Goal: Task Accomplishment & Management: Use online tool/utility

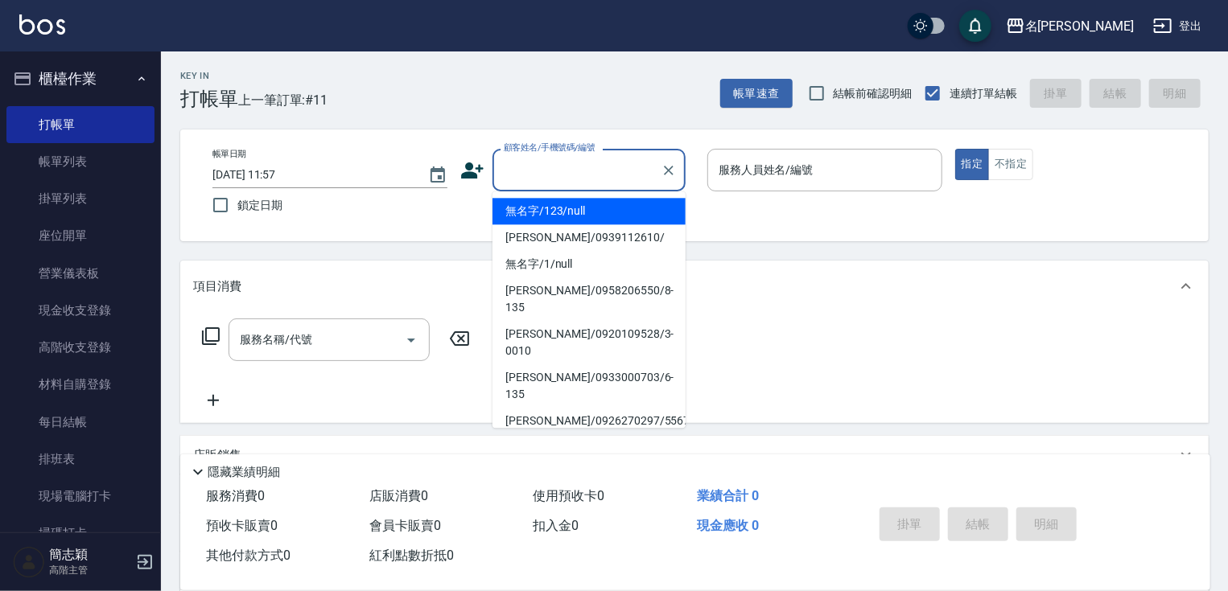
click at [557, 170] on input "顧客姓名/手機號碼/編號" at bounding box center [577, 170] width 155 height 28
click at [573, 212] on li "無名字/123/null" at bounding box center [589, 211] width 193 height 27
type input "無名字/123/null"
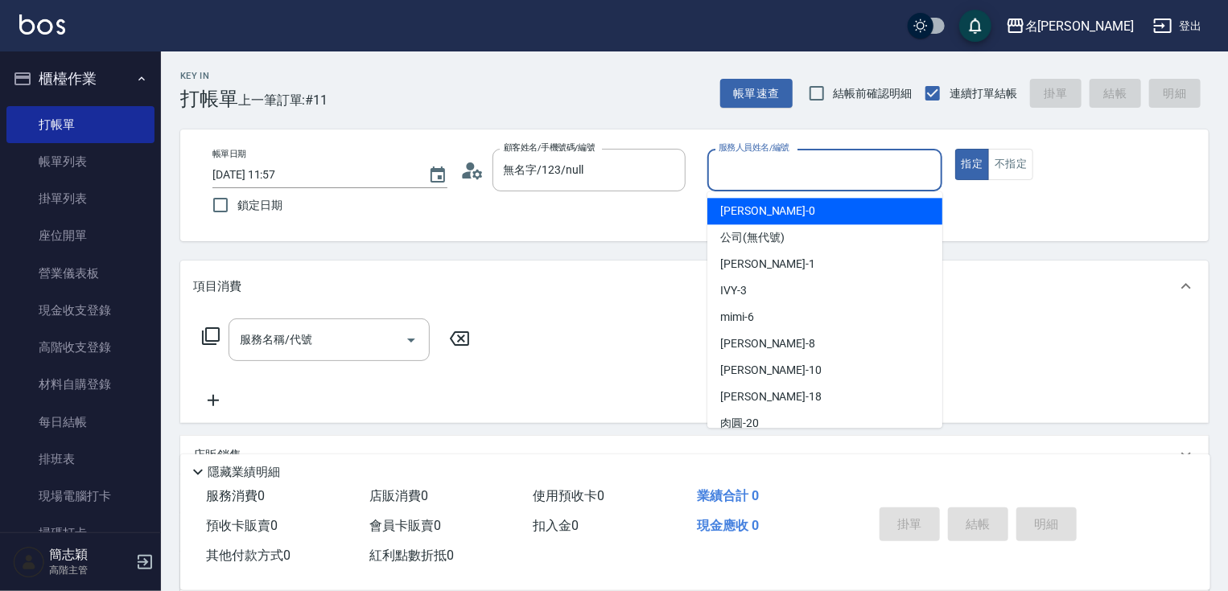
click at [777, 162] on input "服務人員姓名/編號" at bounding box center [825, 170] width 221 height 28
type input "[PERSON_NAME]-1"
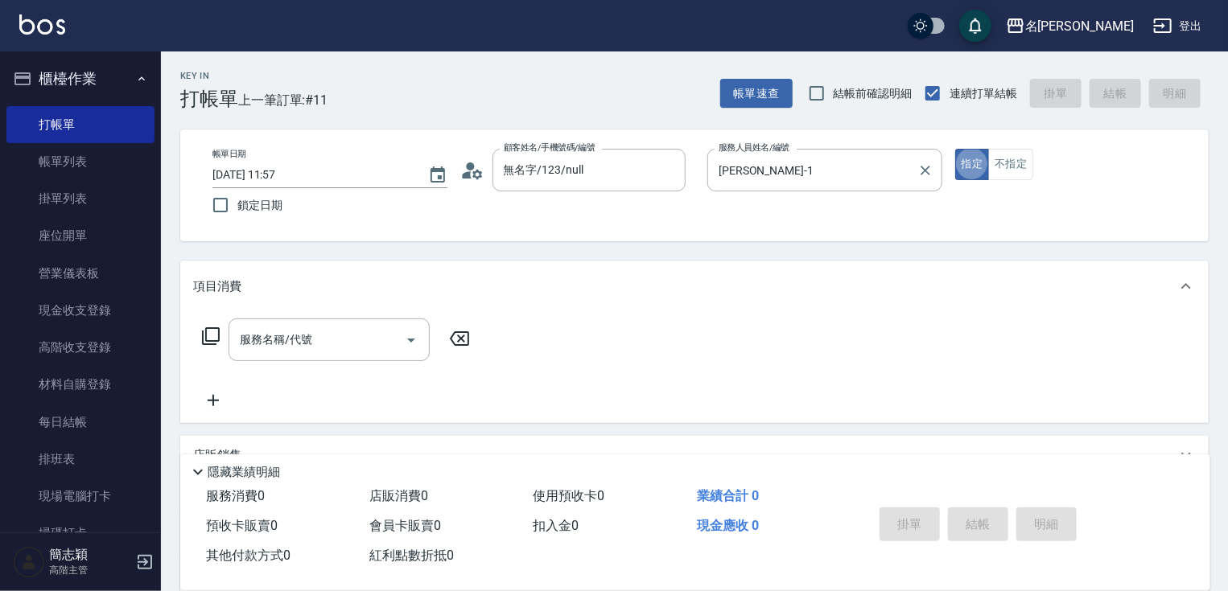
type button "true"
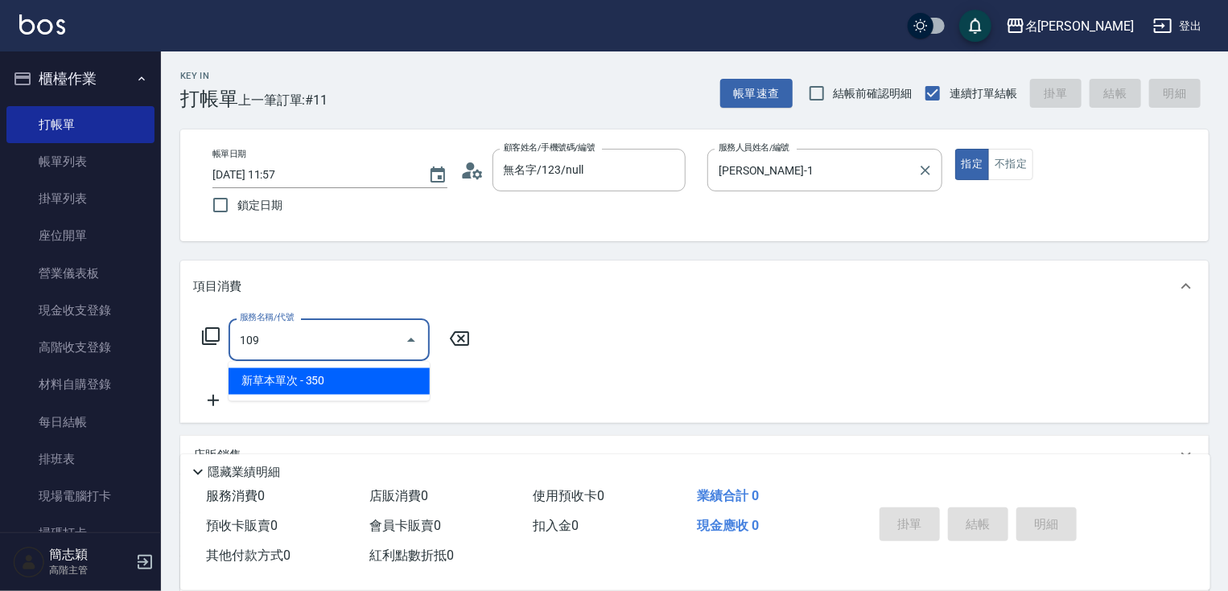
type input "新草本單次(109)"
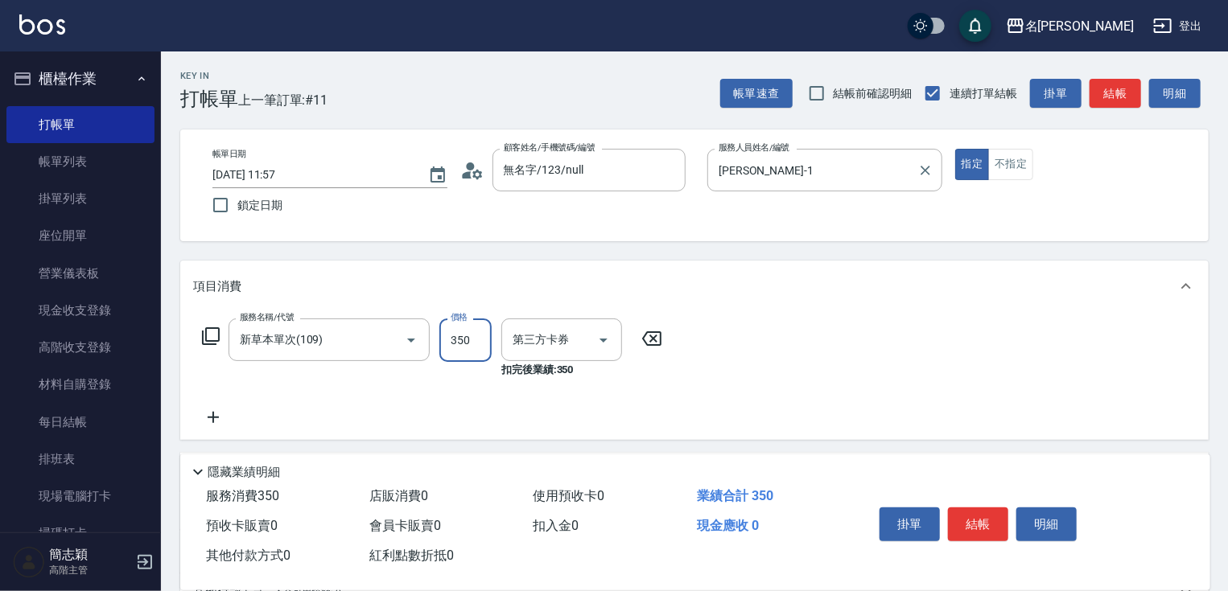
type input "舊有卡券"
type input "466"
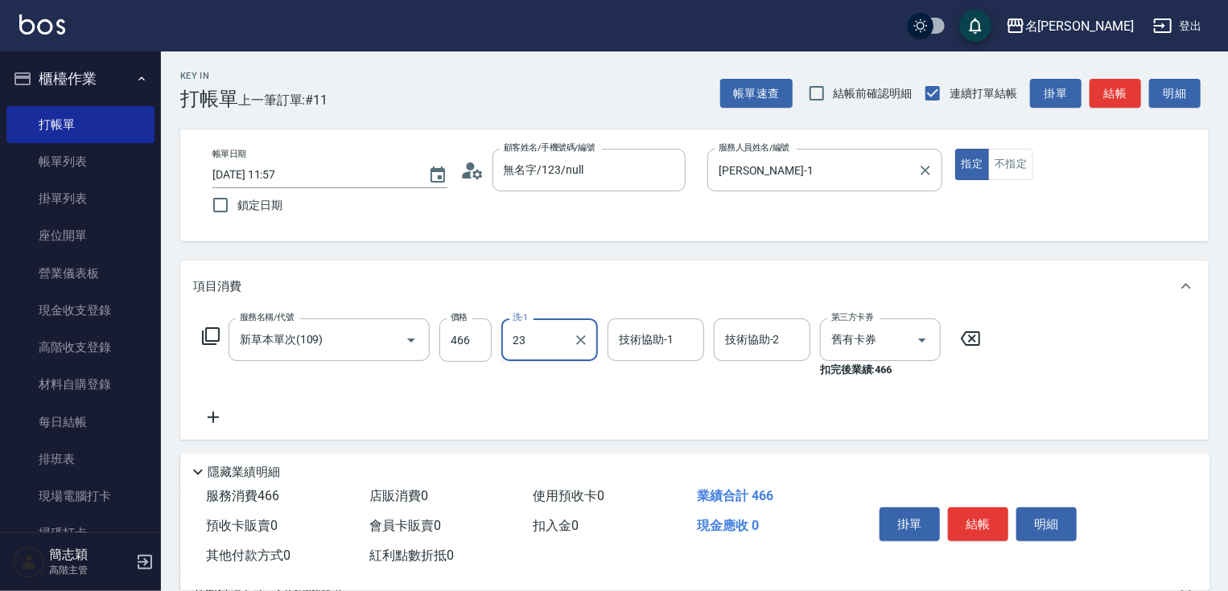
type input "鴨肉-23"
type input "[PERSON_NAME]-1"
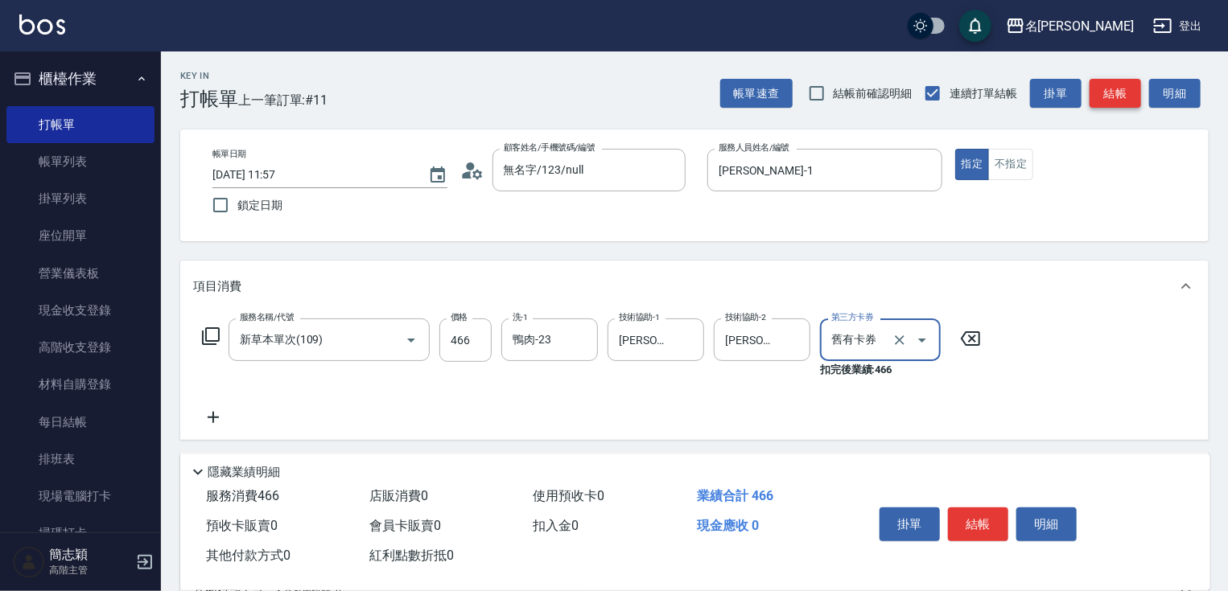
click at [1140, 84] on button "結帳" at bounding box center [1116, 94] width 52 height 30
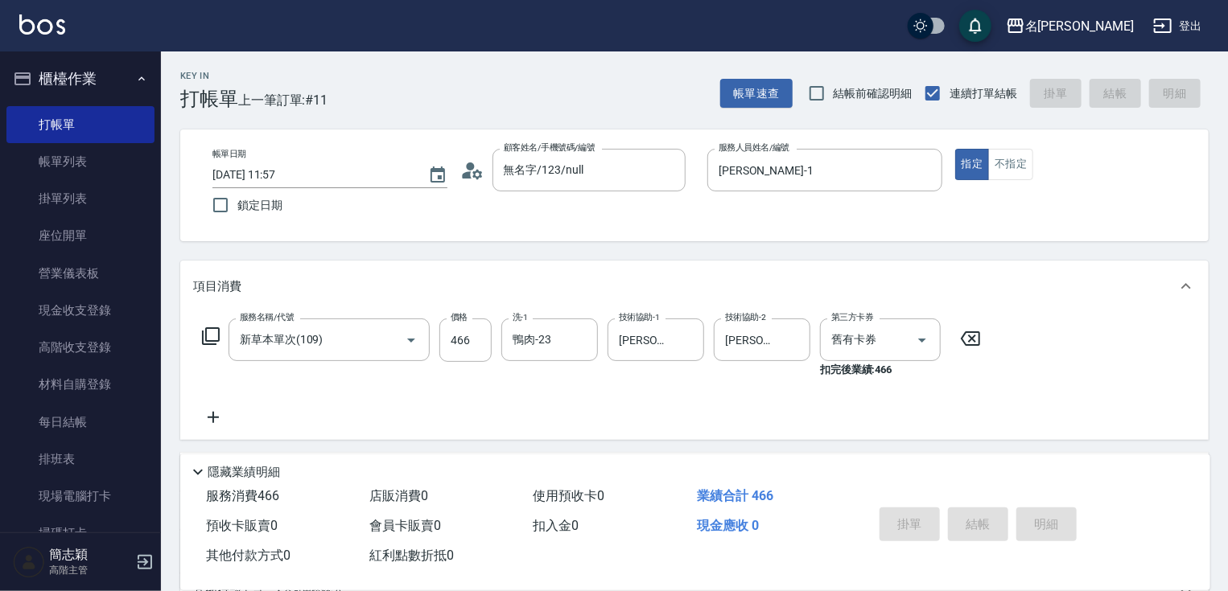
type input "[DATE] 13:04"
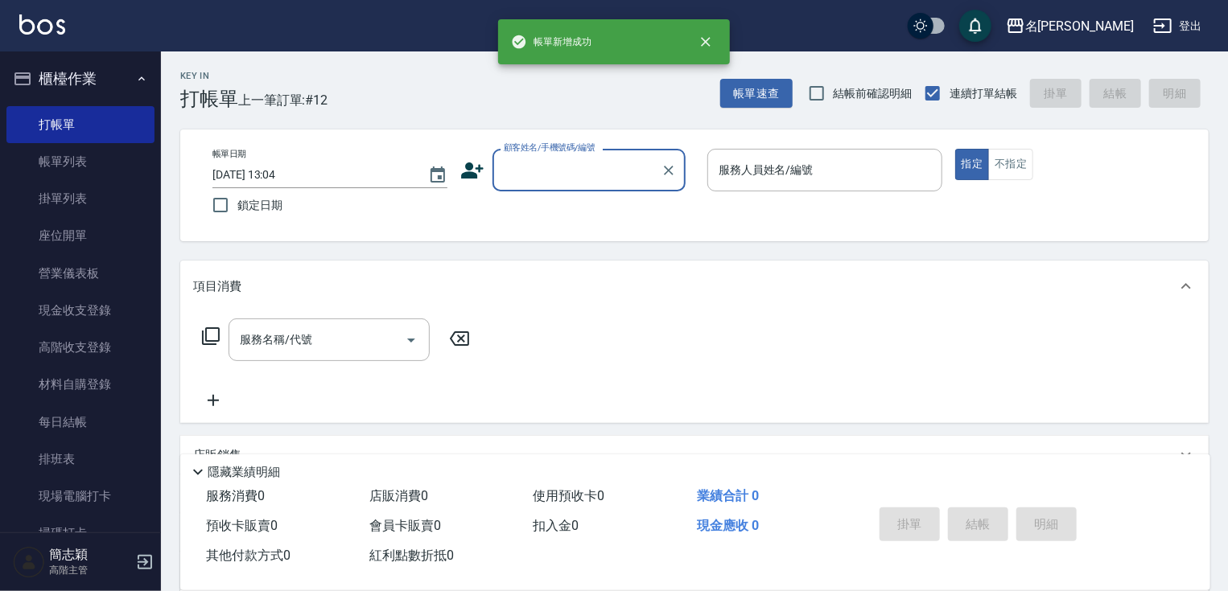
click at [582, 181] on input "顧客姓名/手機號碼/編號" at bounding box center [577, 170] width 155 height 28
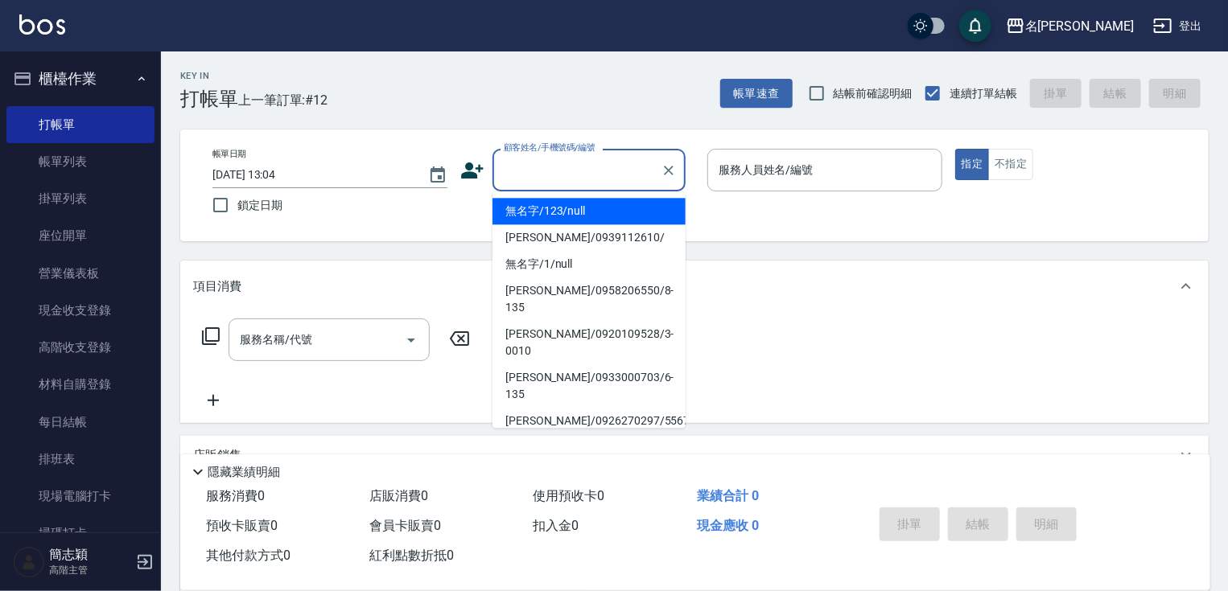
click at [581, 205] on li "無名字/123/null" at bounding box center [589, 211] width 193 height 27
type input "無名字/123/null"
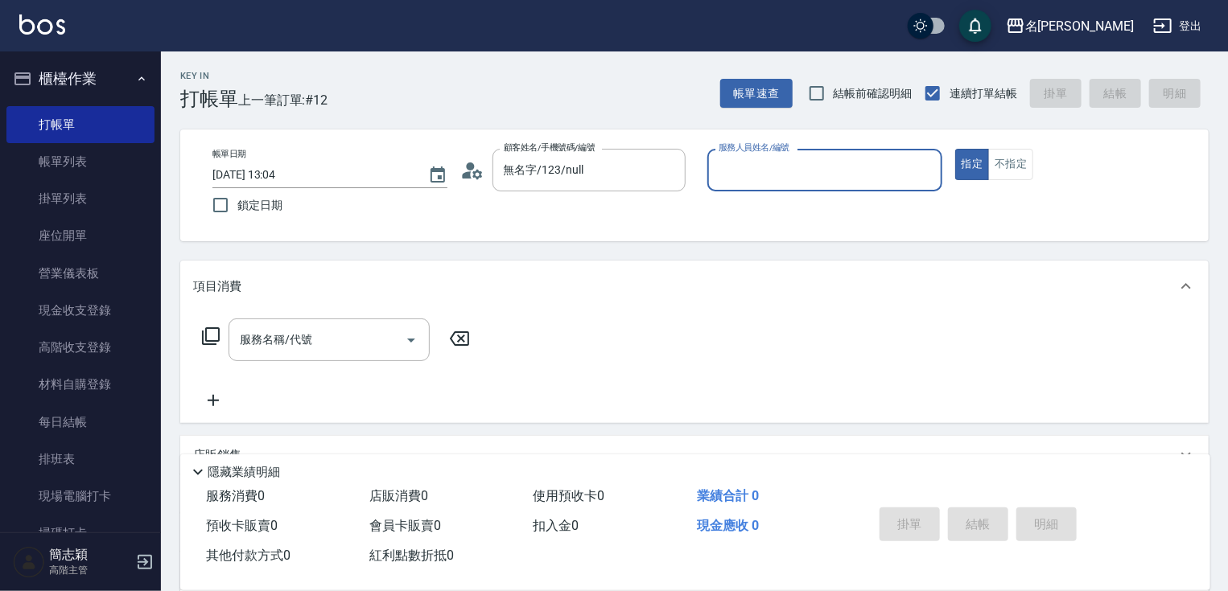
click at [794, 177] on div "服務人員姓名/編號 服務人員姓名/編號" at bounding box center [824, 170] width 235 height 43
type input "IVY-3"
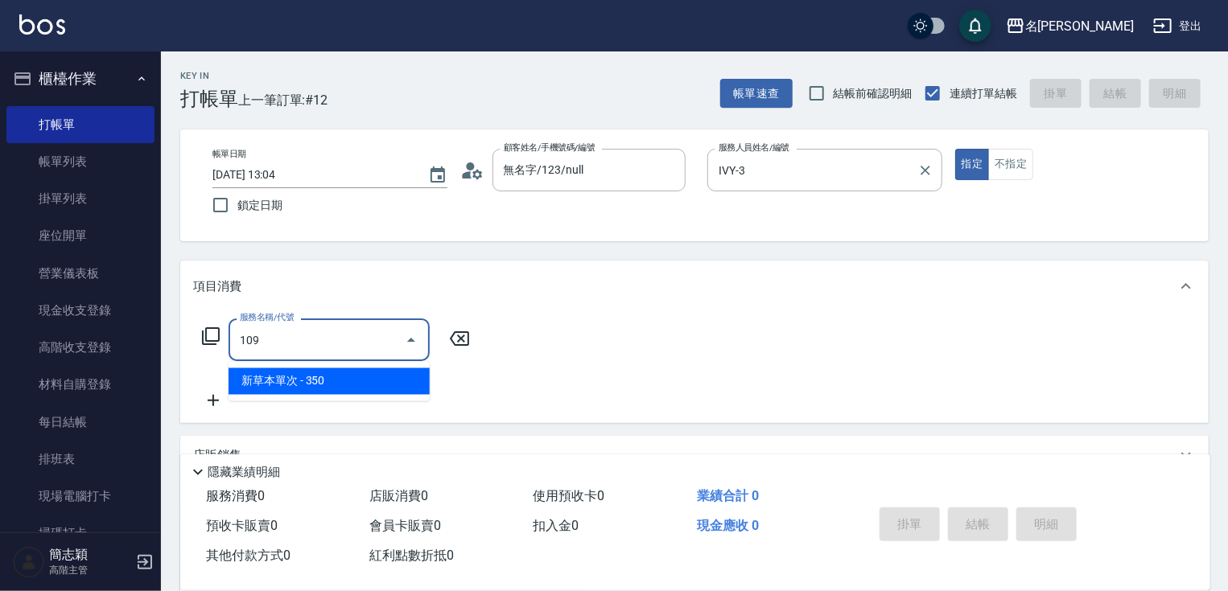
type input "新草本單次(109)"
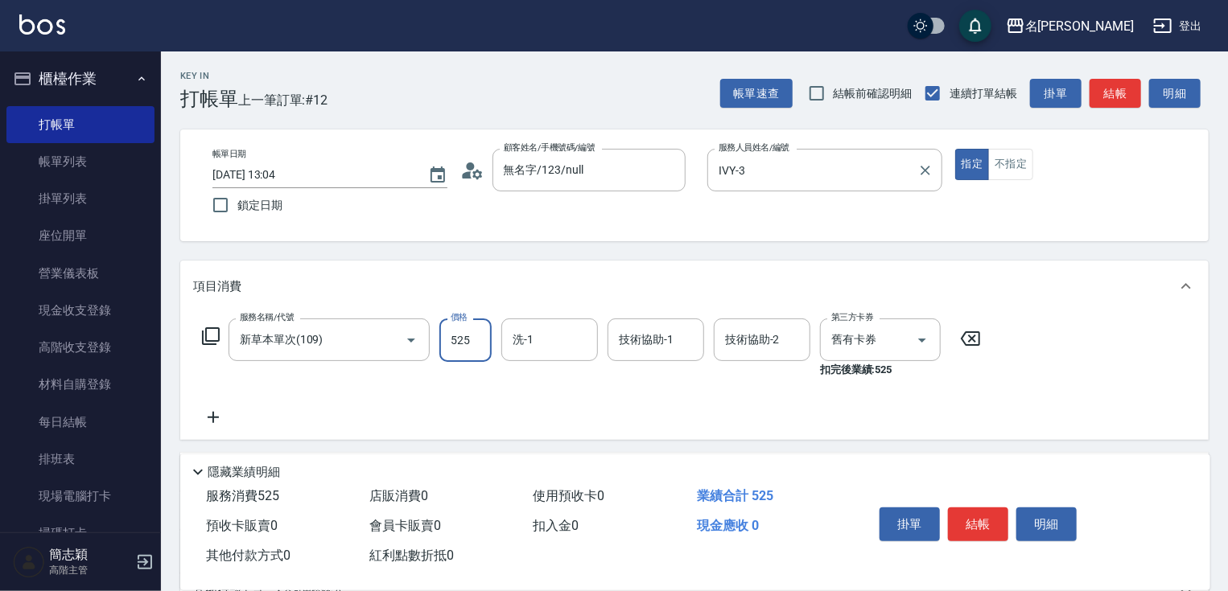
type input "525"
type input "[PERSON_NAME]-18"
type input "IVY-3"
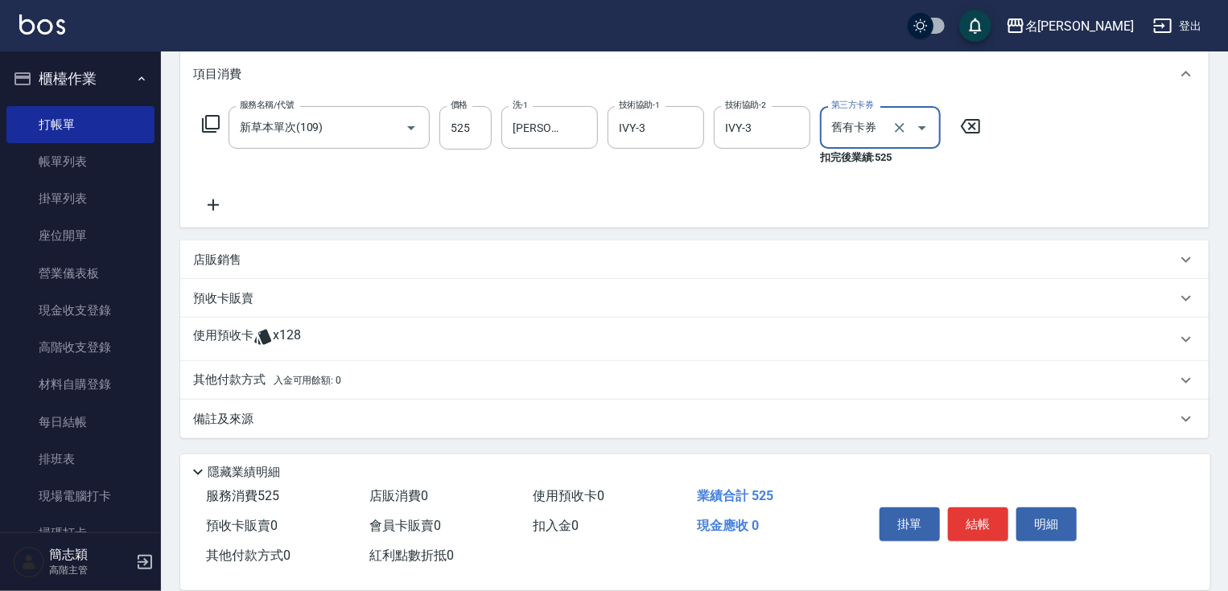
click at [233, 258] on p "店販銷售" at bounding box center [217, 260] width 48 height 17
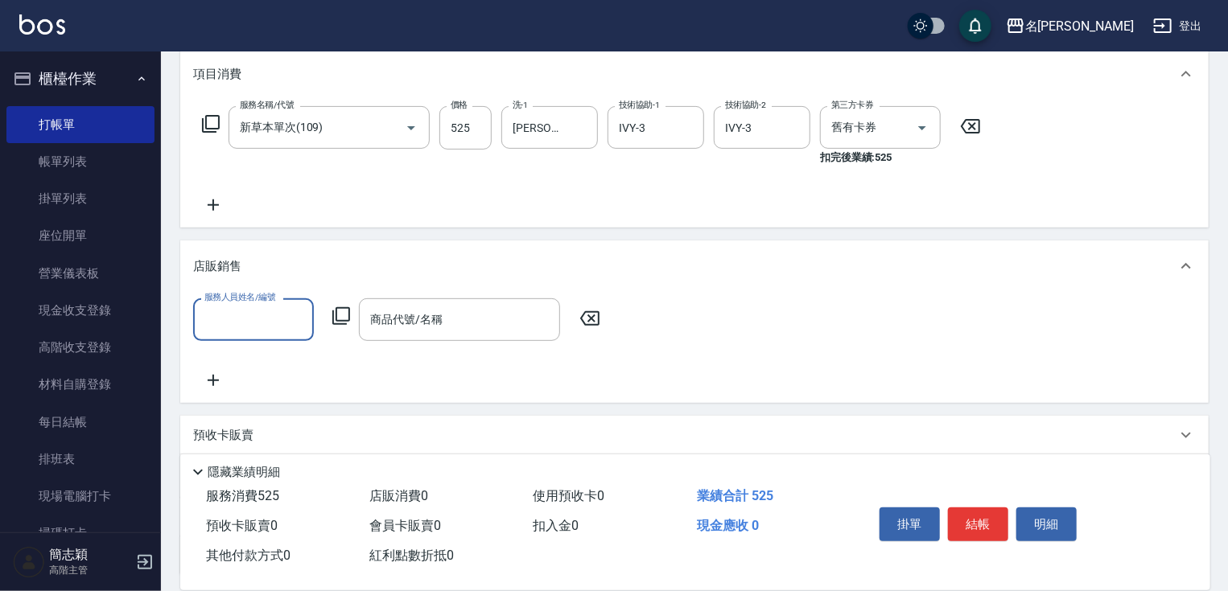
scroll to position [0, 0]
click at [251, 322] on input "服務人員姓名/編號" at bounding box center [253, 320] width 106 height 28
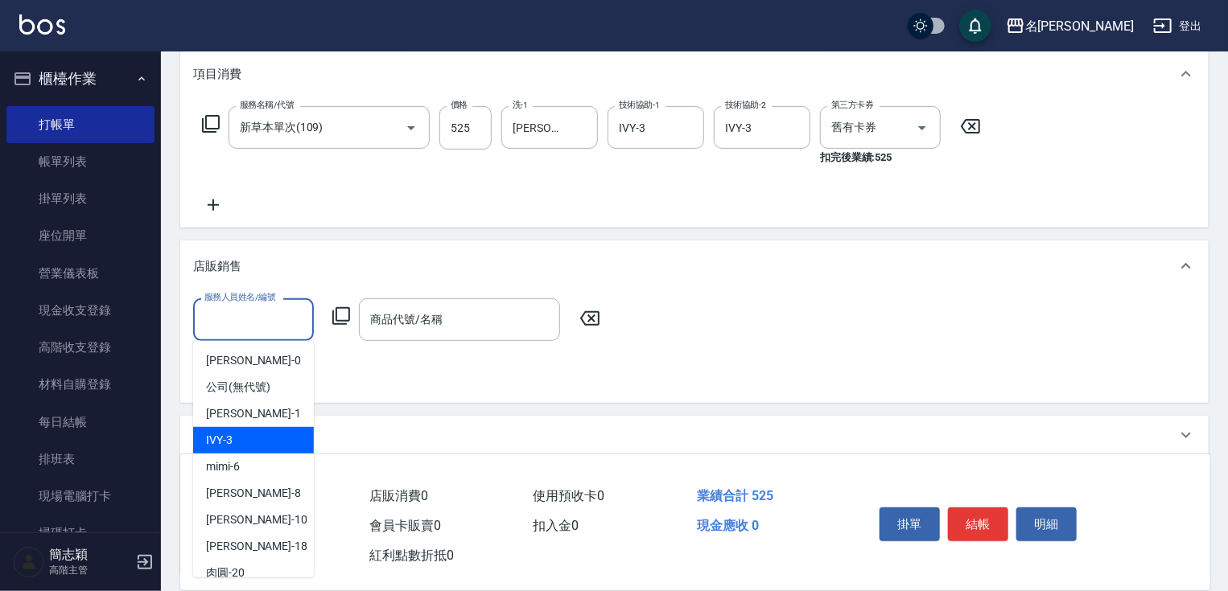
click at [250, 438] on div "IVY -3" at bounding box center [253, 440] width 121 height 27
type input "IVY-3"
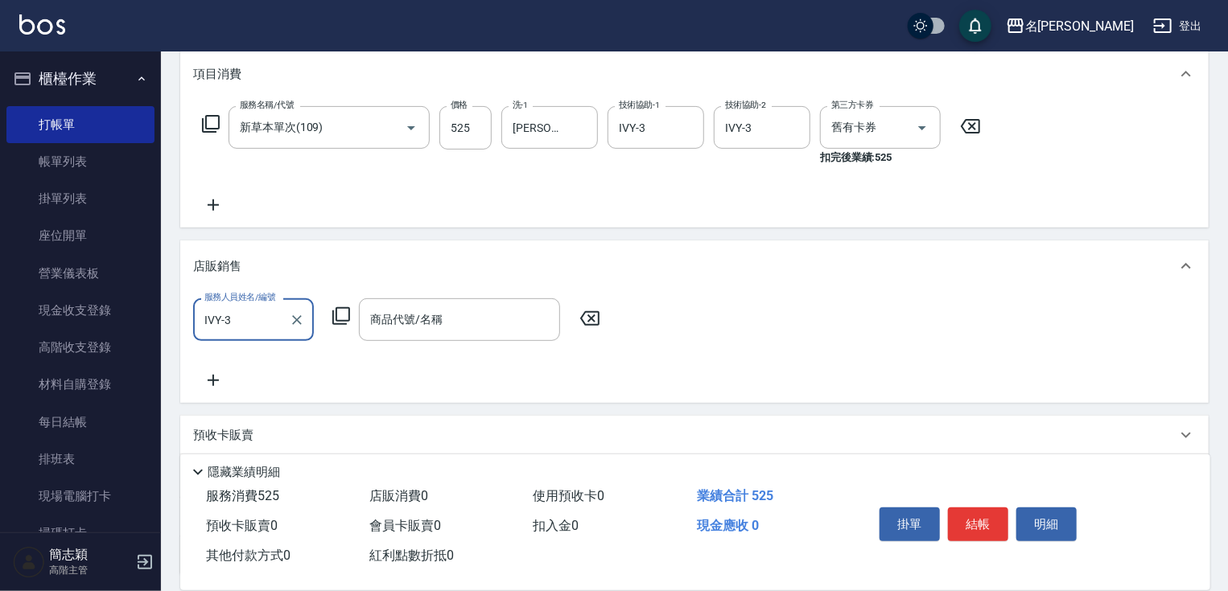
click at [342, 318] on icon at bounding box center [341, 316] width 19 height 19
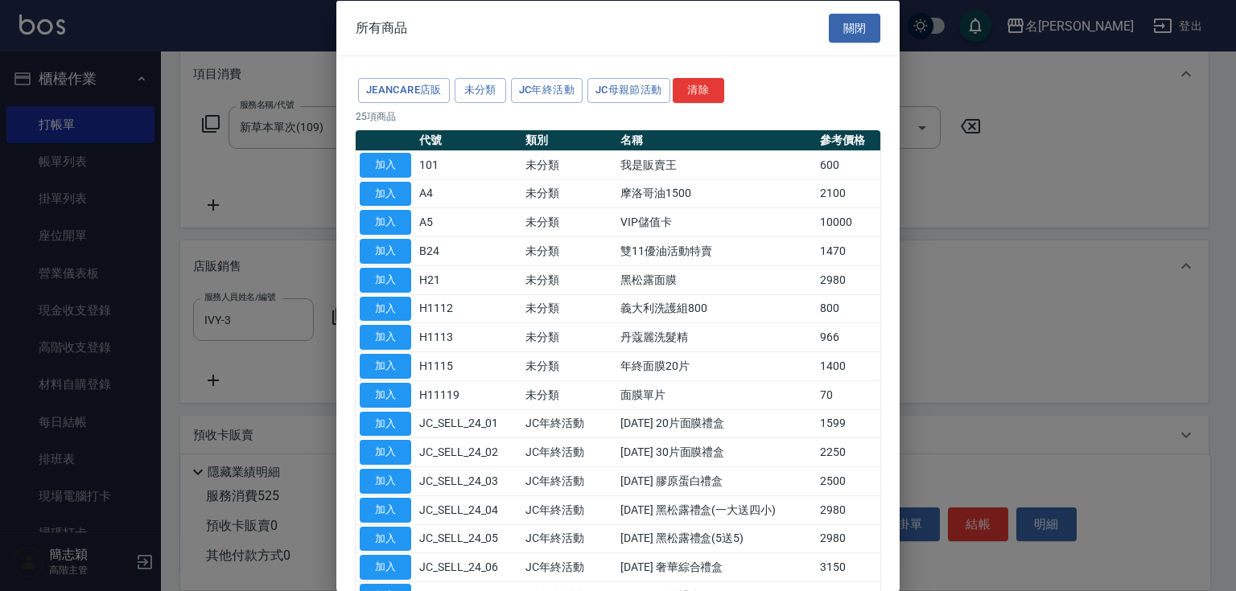
click at [394, 168] on button "加入" at bounding box center [386, 164] width 52 height 25
type input "我是販賣王"
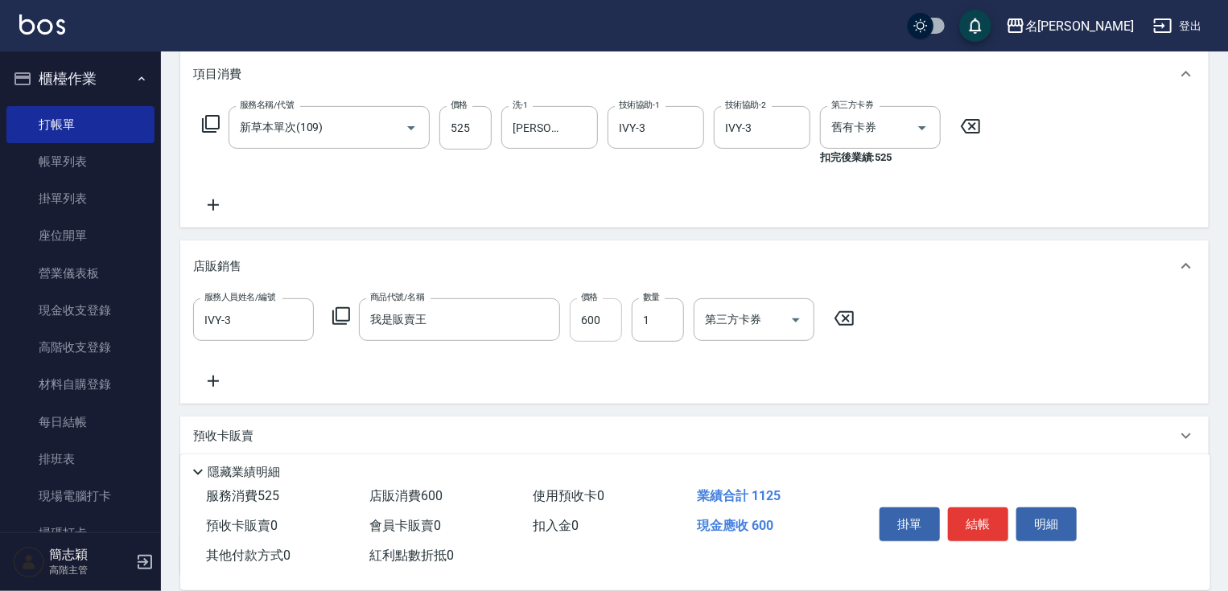
click at [604, 336] on input "600" at bounding box center [596, 320] width 52 height 43
type input "2240"
click at [978, 521] on button "結帳" at bounding box center [978, 525] width 60 height 34
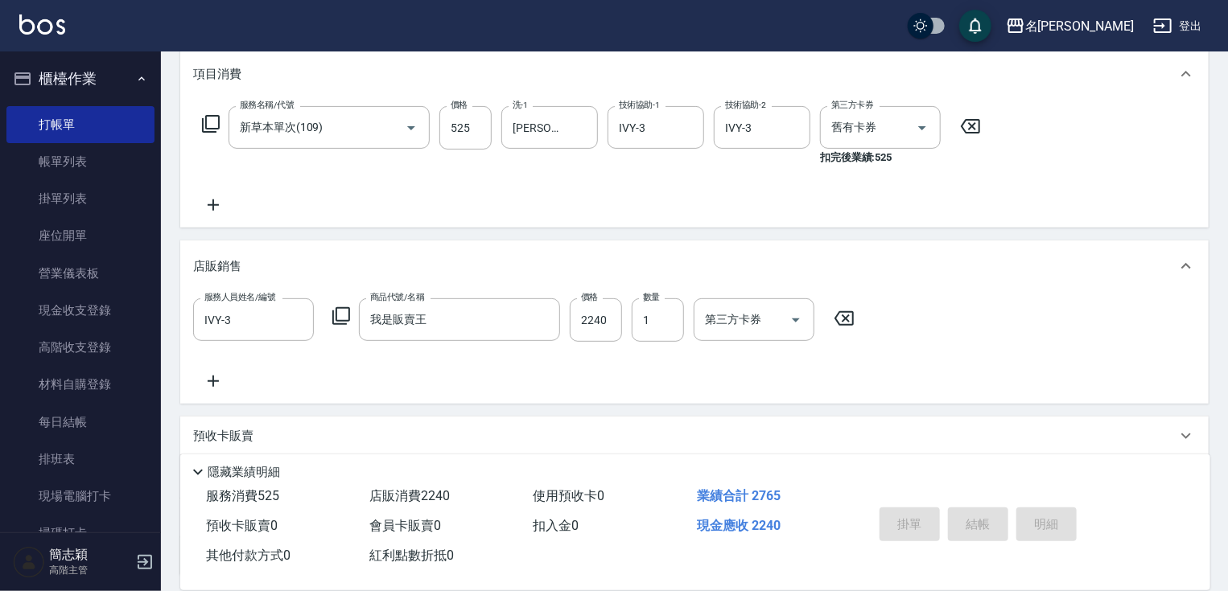
type input "[DATE] 13:05"
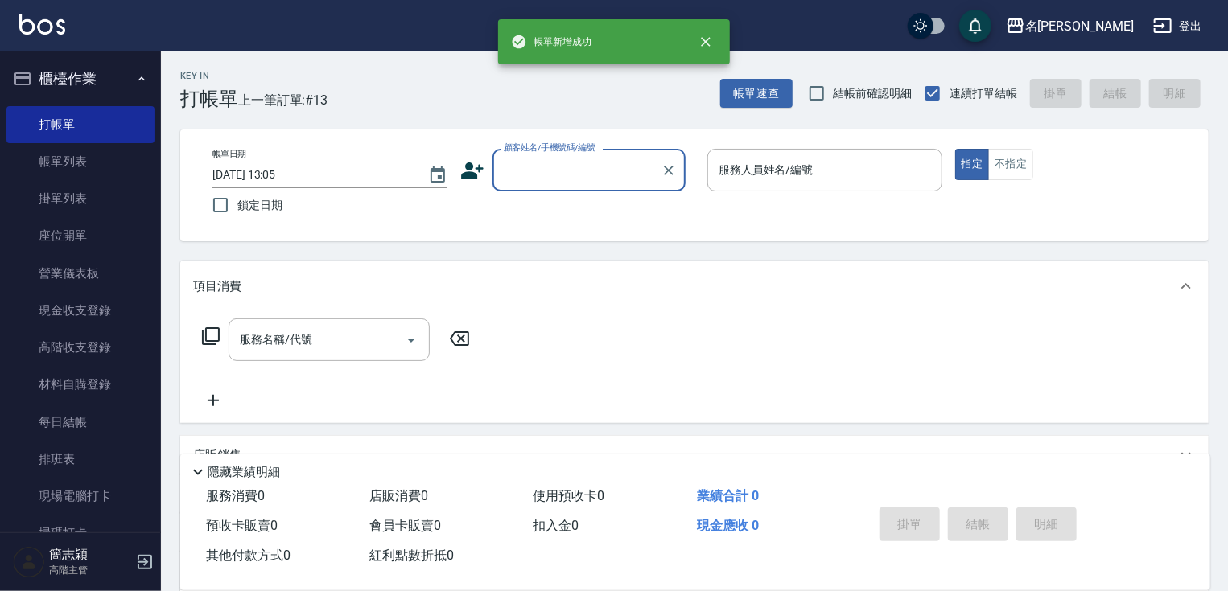
click at [547, 175] on input "顧客姓名/手機號碼/編號" at bounding box center [577, 170] width 155 height 28
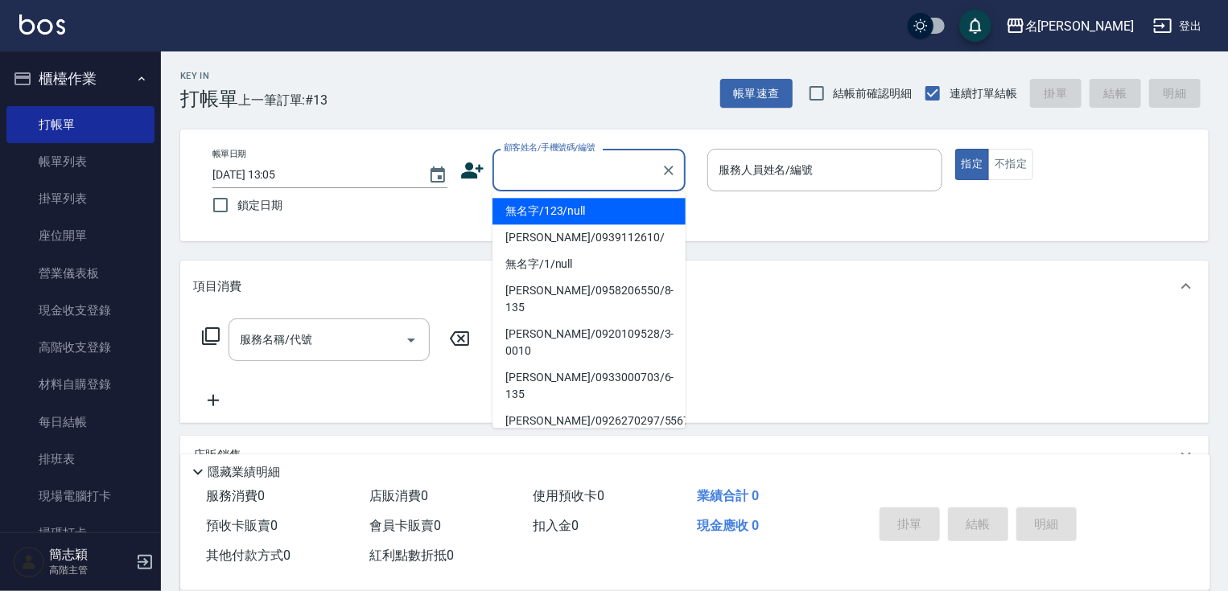
click at [551, 204] on li "無名字/123/null" at bounding box center [589, 211] width 193 height 27
type input "無名字/123/null"
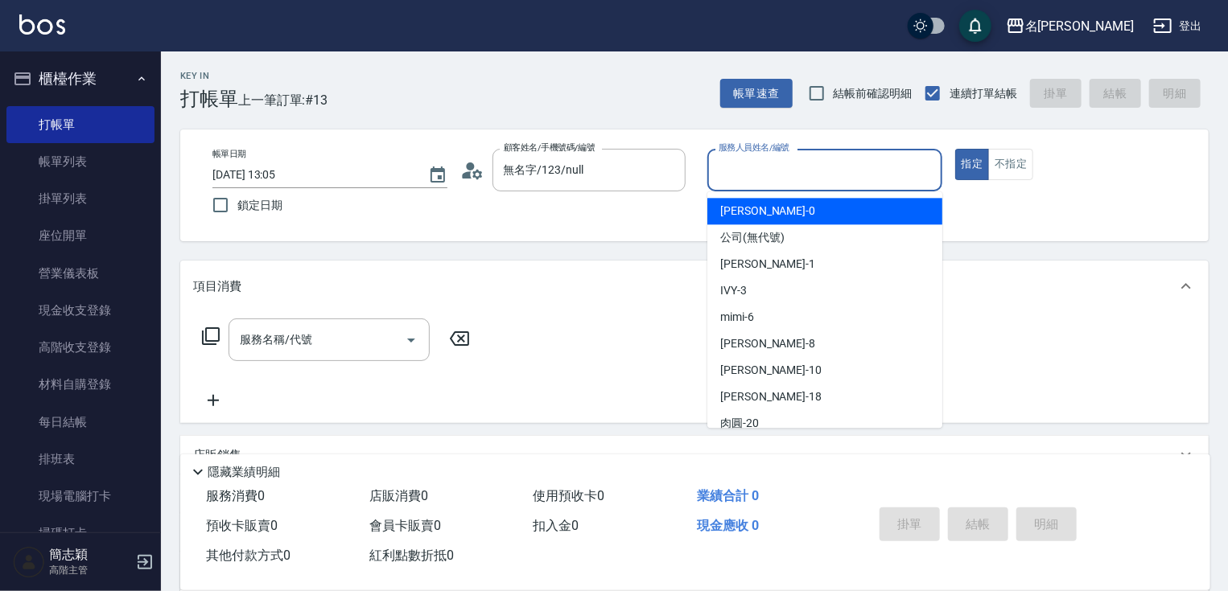
click at [785, 177] on input "服務人員姓名/編號" at bounding box center [825, 170] width 221 height 28
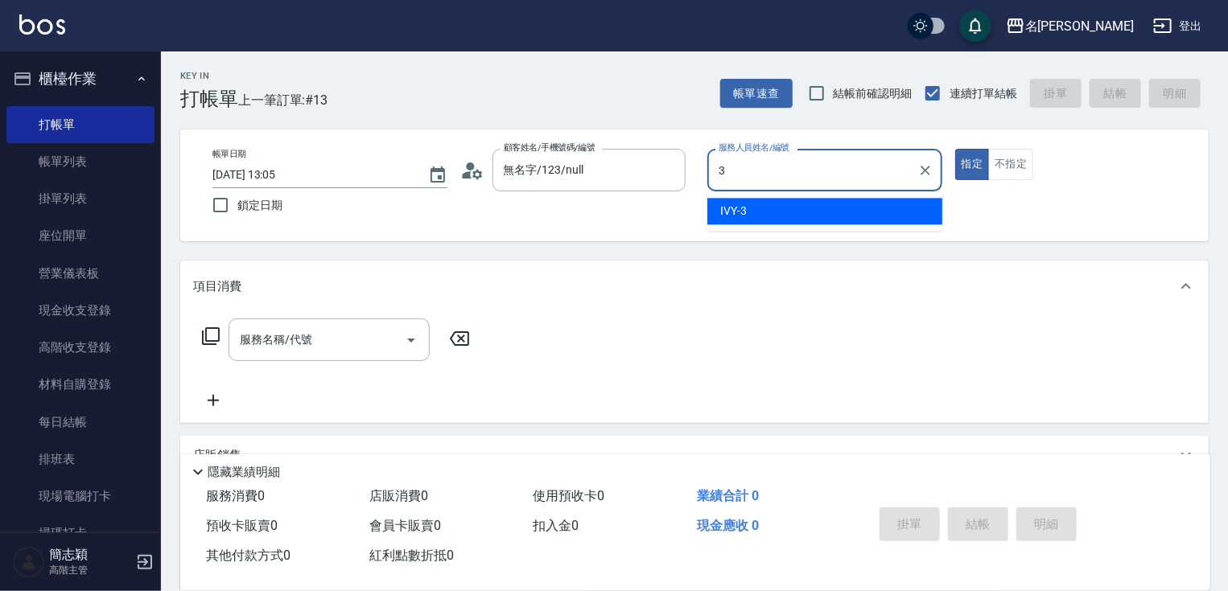
type input "IVY-3"
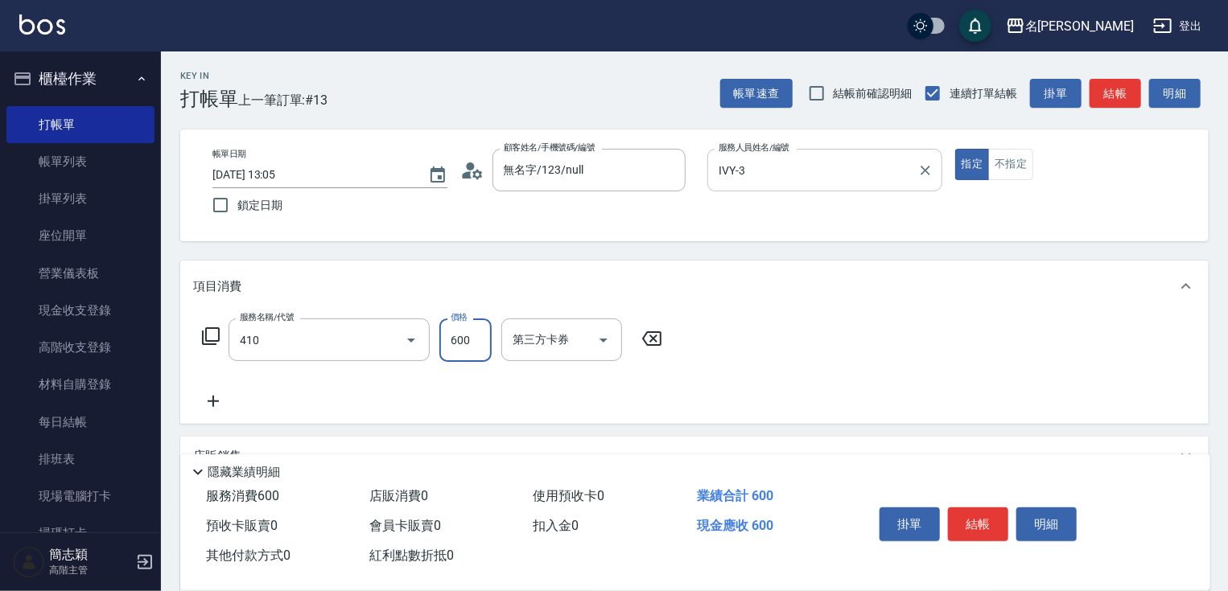
type input "鴻果頭皮SPA(410)"
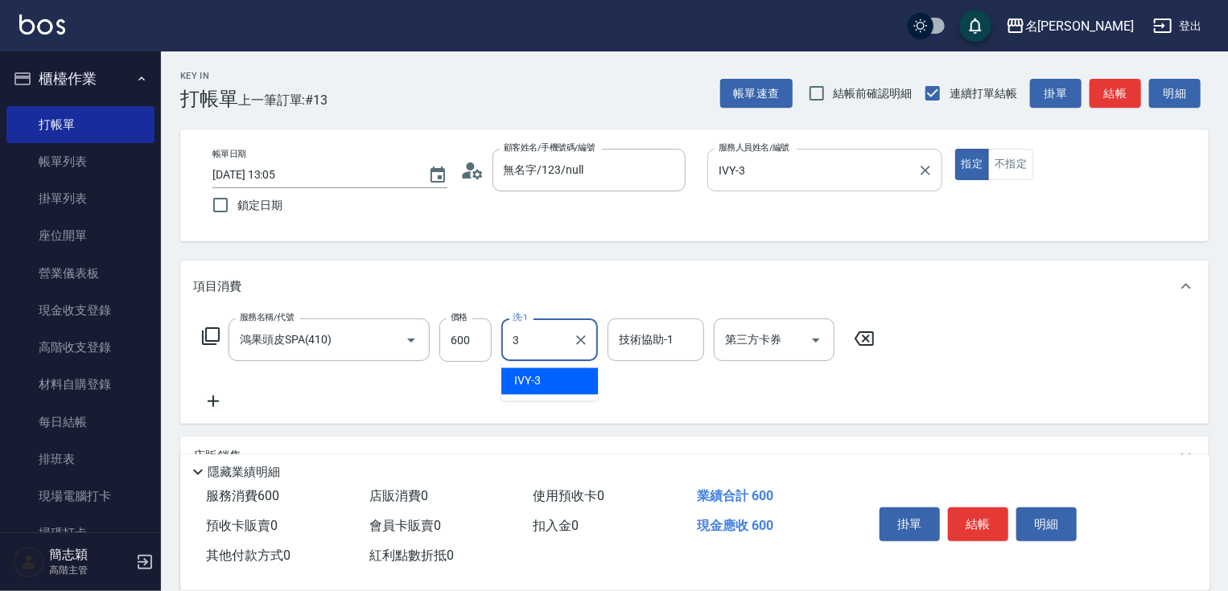
type input "IVY-3"
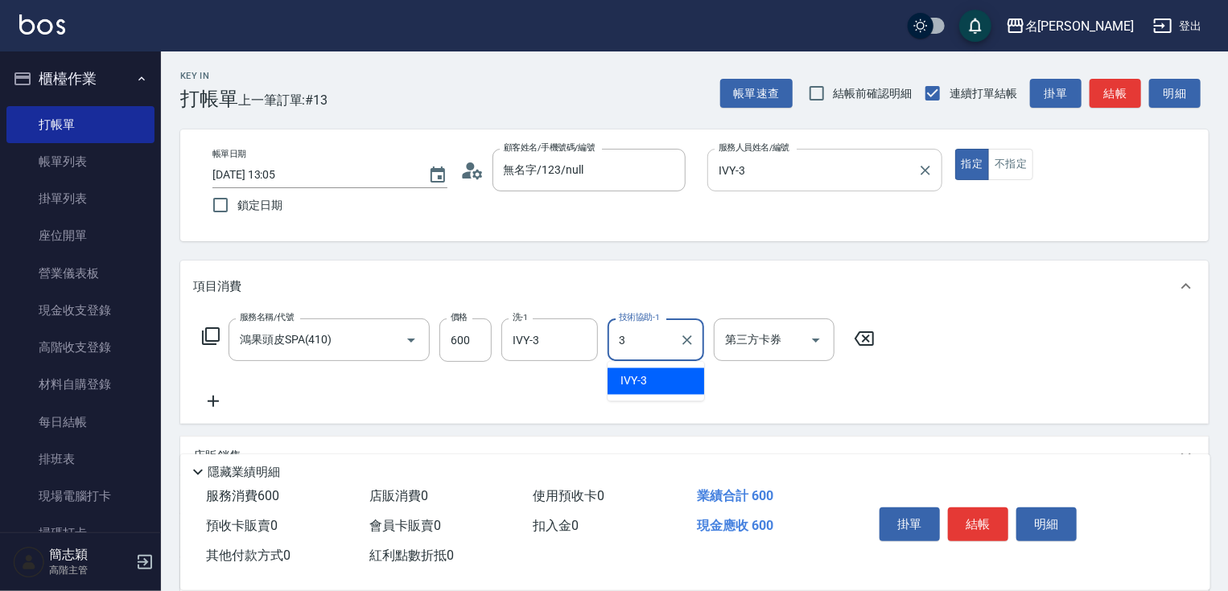
type input "IVY-3"
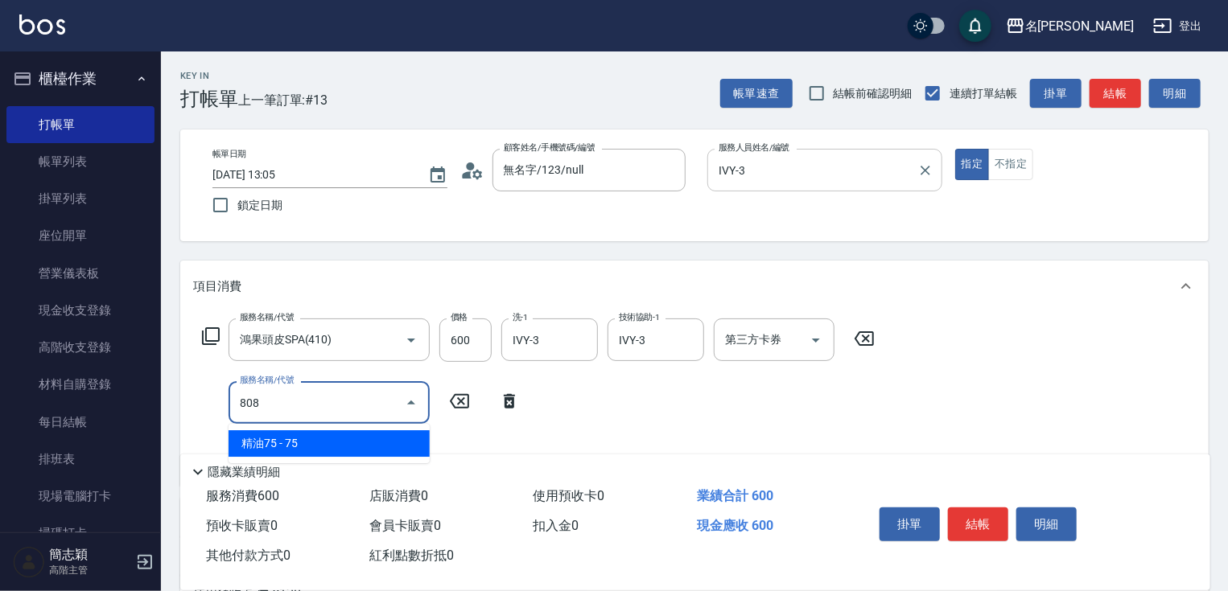
type input "精油75(808)"
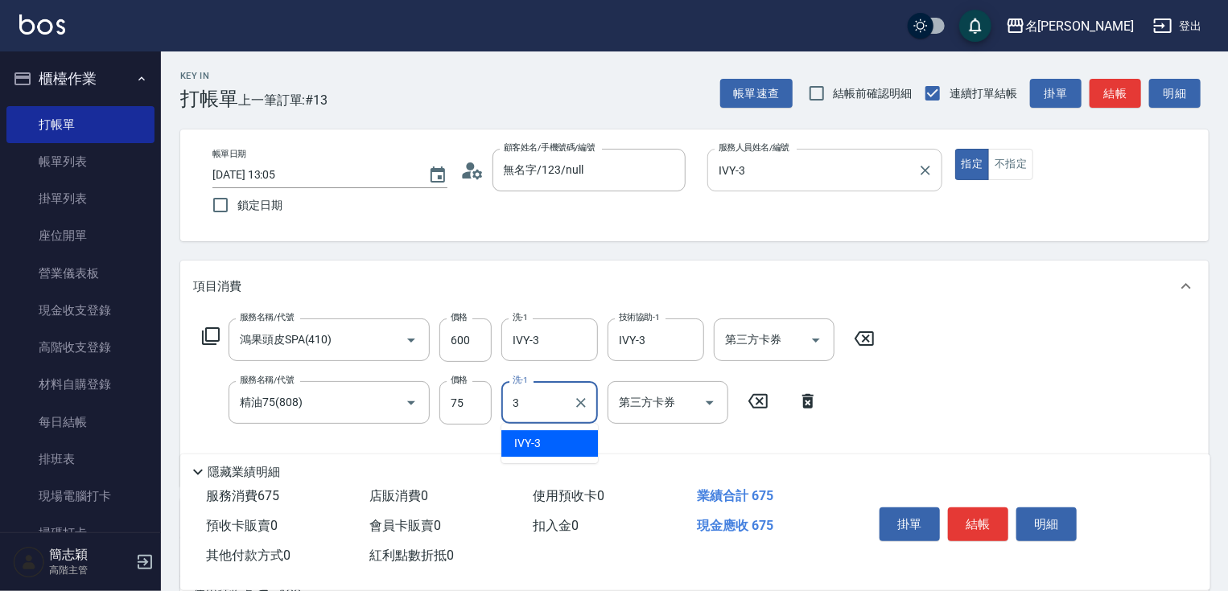
type input "IVY-3"
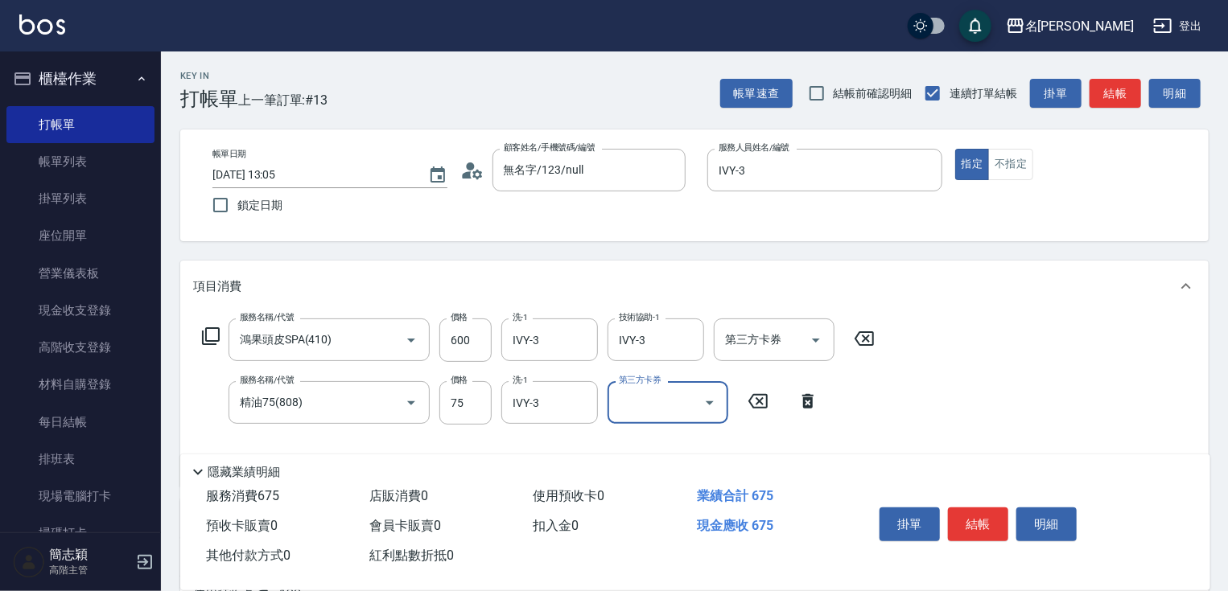
click at [995, 517] on button "結帳" at bounding box center [978, 525] width 60 height 34
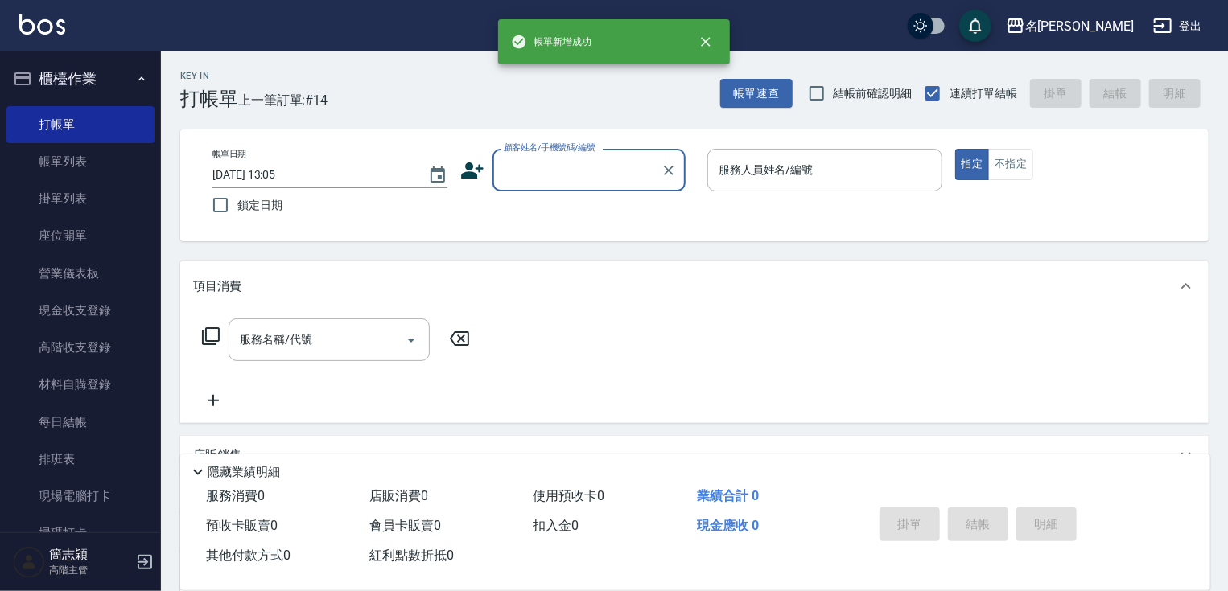
click at [605, 175] on input "顧客姓名/手機號碼/編號" at bounding box center [577, 170] width 155 height 28
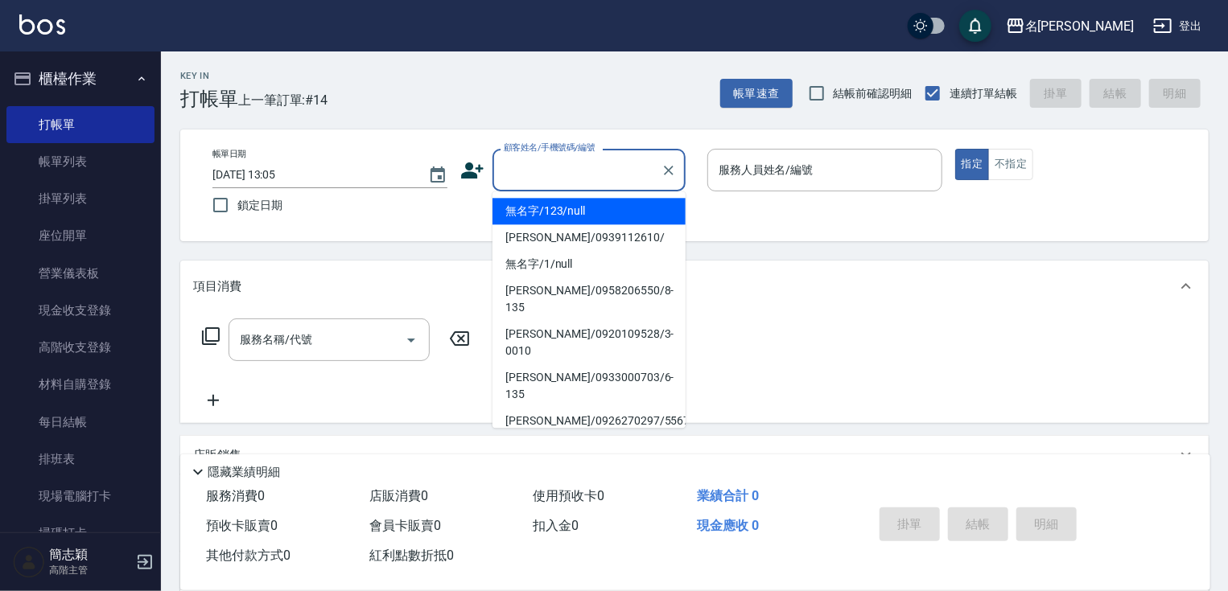
click at [596, 211] on li "無名字/123/null" at bounding box center [589, 211] width 193 height 27
type input "無名字/123/null"
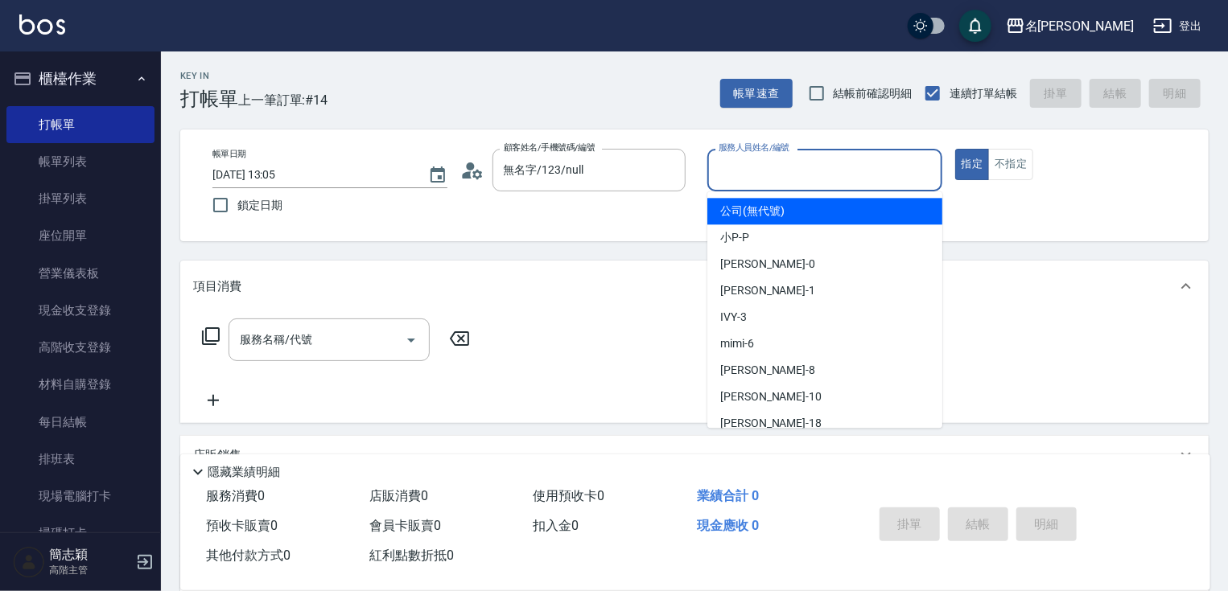
click at [811, 175] on input "服務人員姓名/編號" at bounding box center [825, 170] width 221 height 28
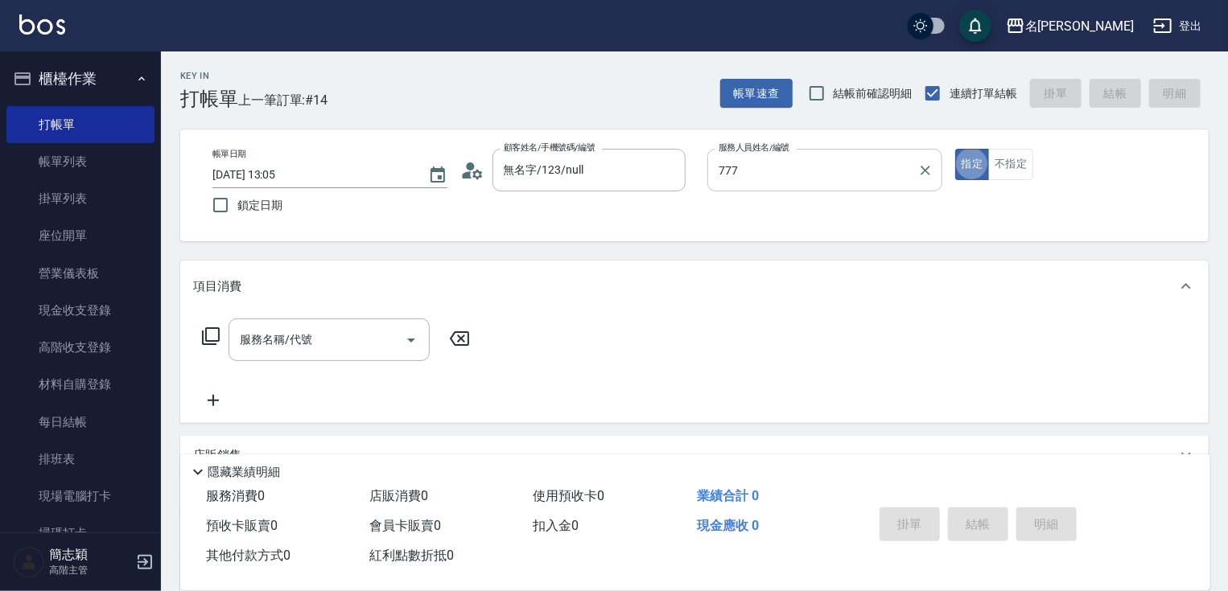
type input "[PERSON_NAME]-777"
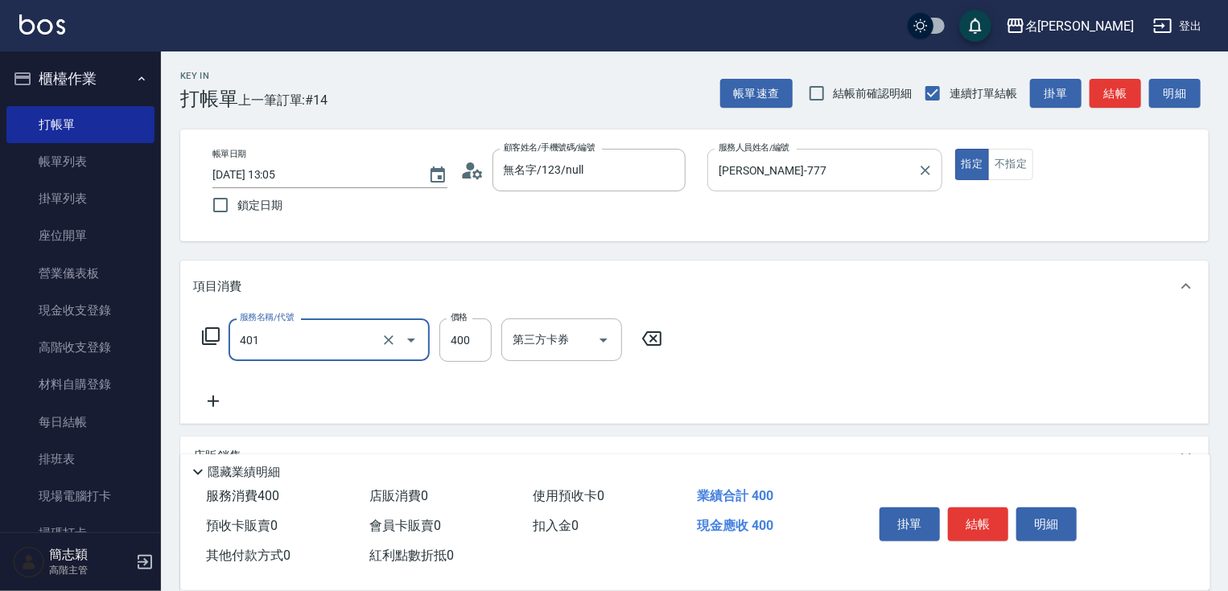
type input "剪髮(400)(401)"
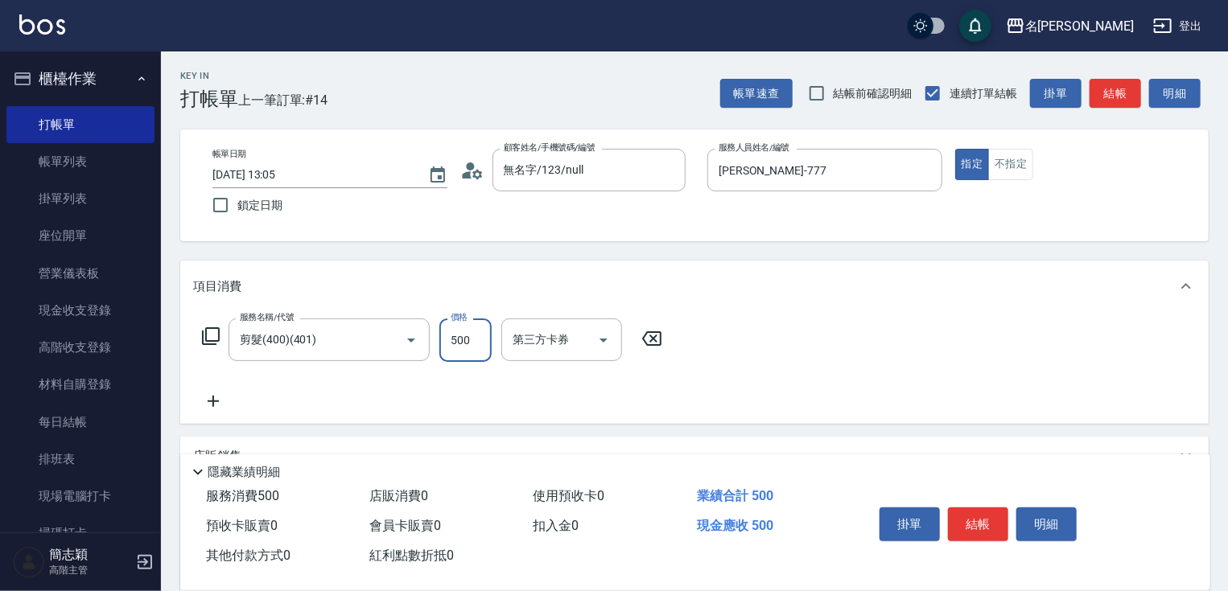
type input "500"
click at [958, 509] on button "結帳" at bounding box center [978, 525] width 60 height 34
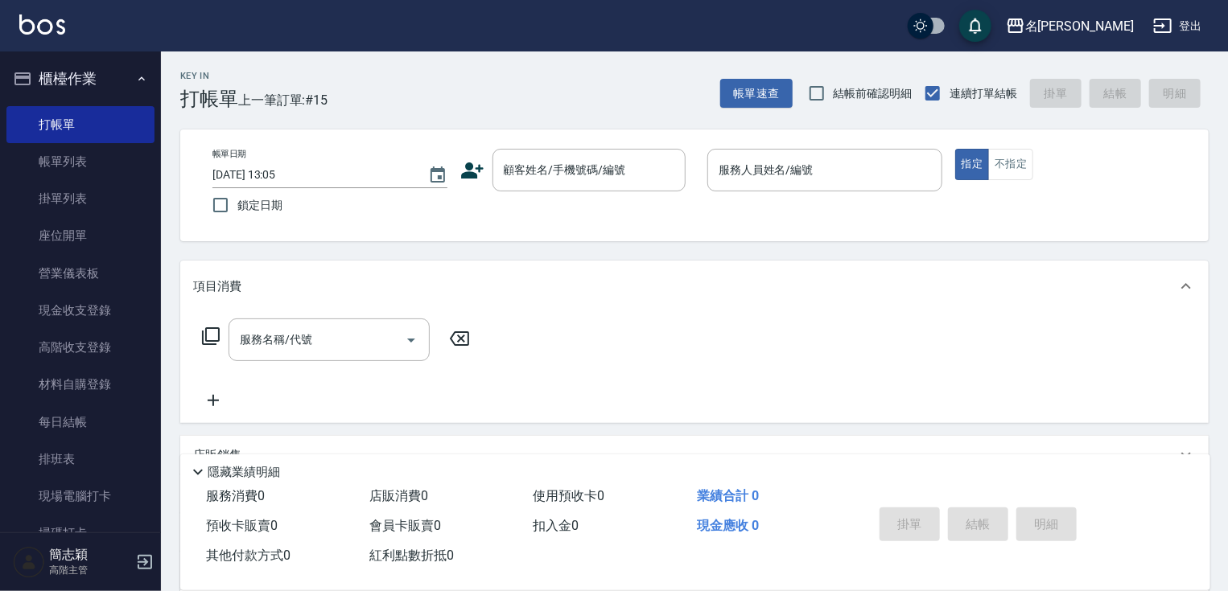
drag, startPoint x: 152, startPoint y: 268, endPoint x: 159, endPoint y: 295, distance: 27.5
click at [158, 299] on nav "櫃檯作業 打帳單 帳單列表 掛單列表 座位開單 營業儀表板 現金收支登錄 高階收支登錄 材料自購登錄 每日結帳 排班表 現場電腦打卡 掃碼打卡 預約管理 預約…" at bounding box center [80, 292] width 161 height 481
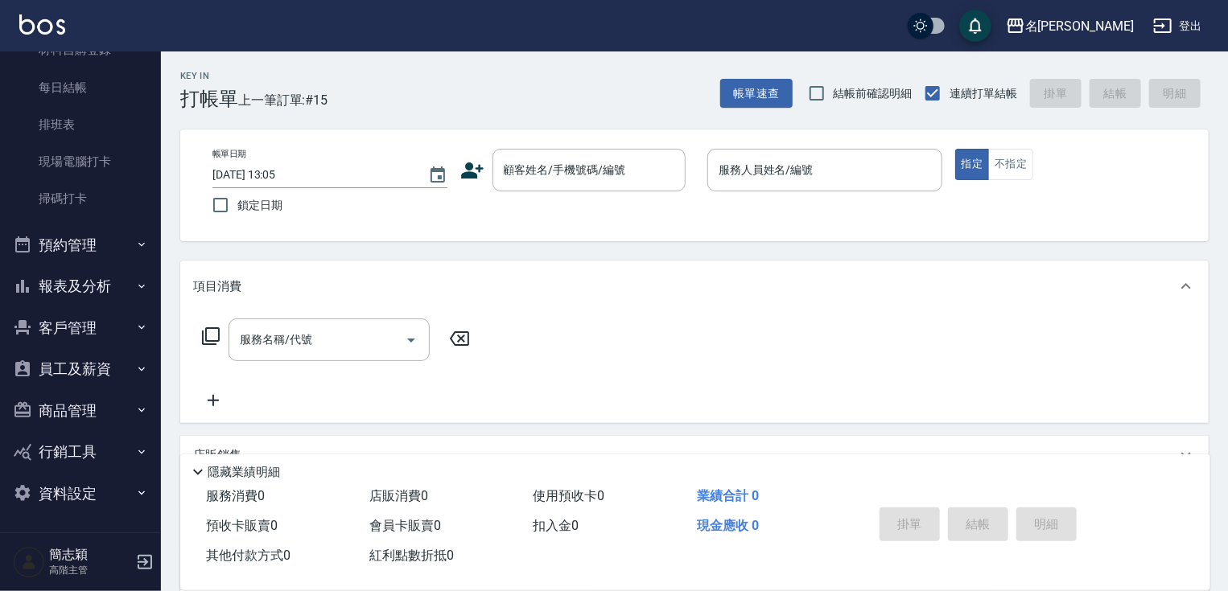
click at [105, 283] on button "報表及分析" at bounding box center [80, 287] width 148 height 42
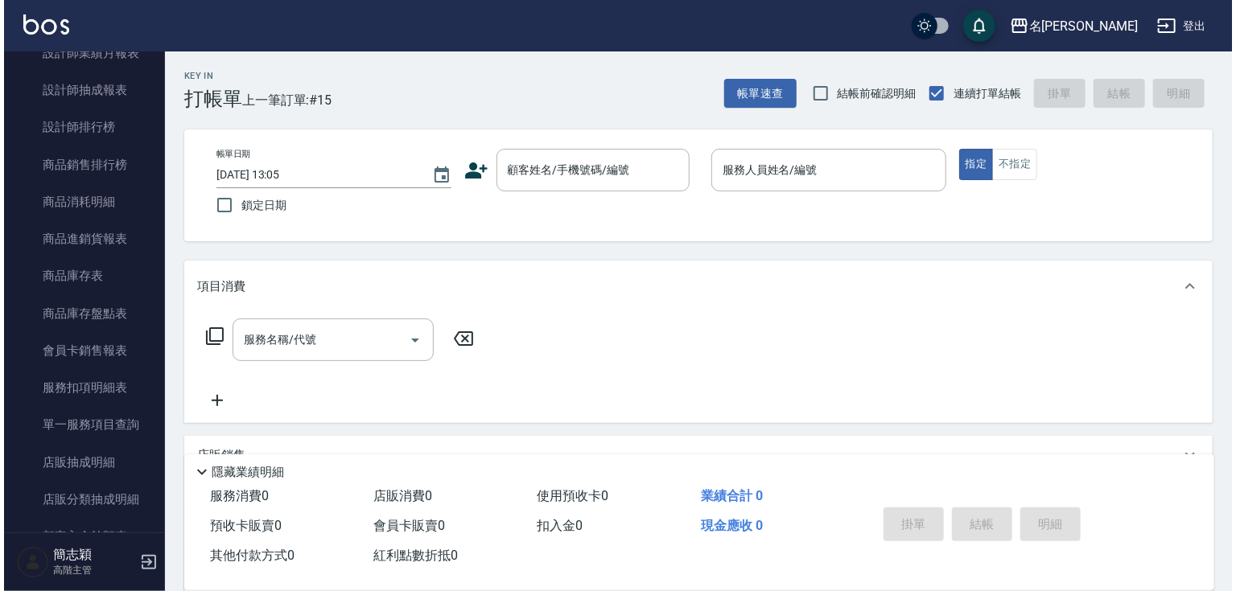
scroll to position [1948, 0]
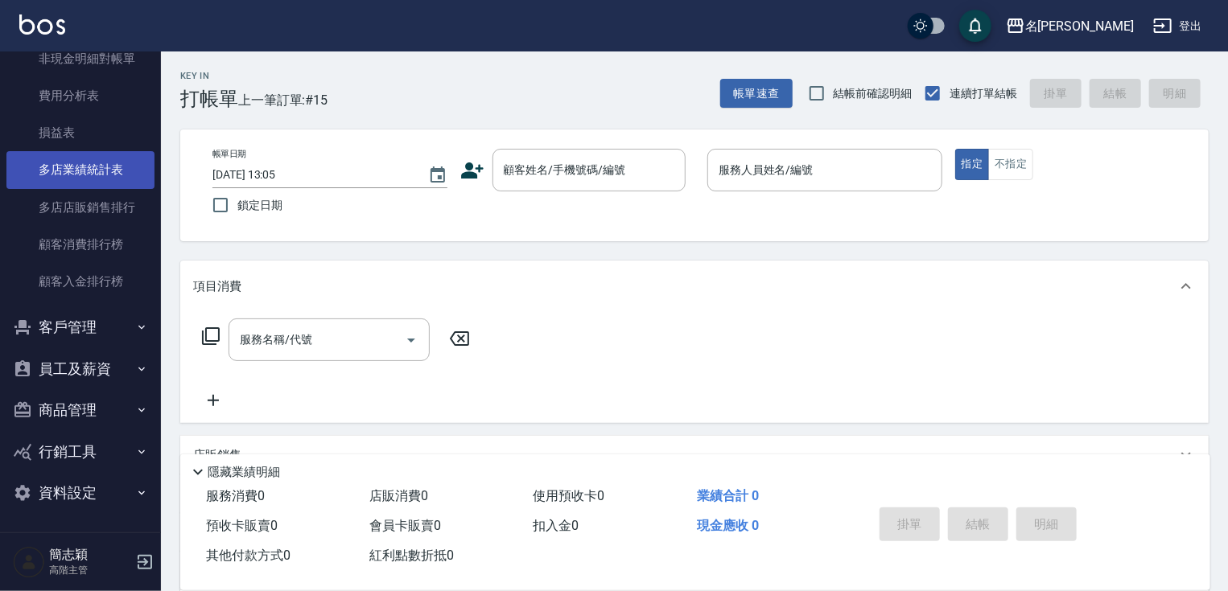
click at [115, 163] on link "多店業績統計表" at bounding box center [80, 169] width 148 height 37
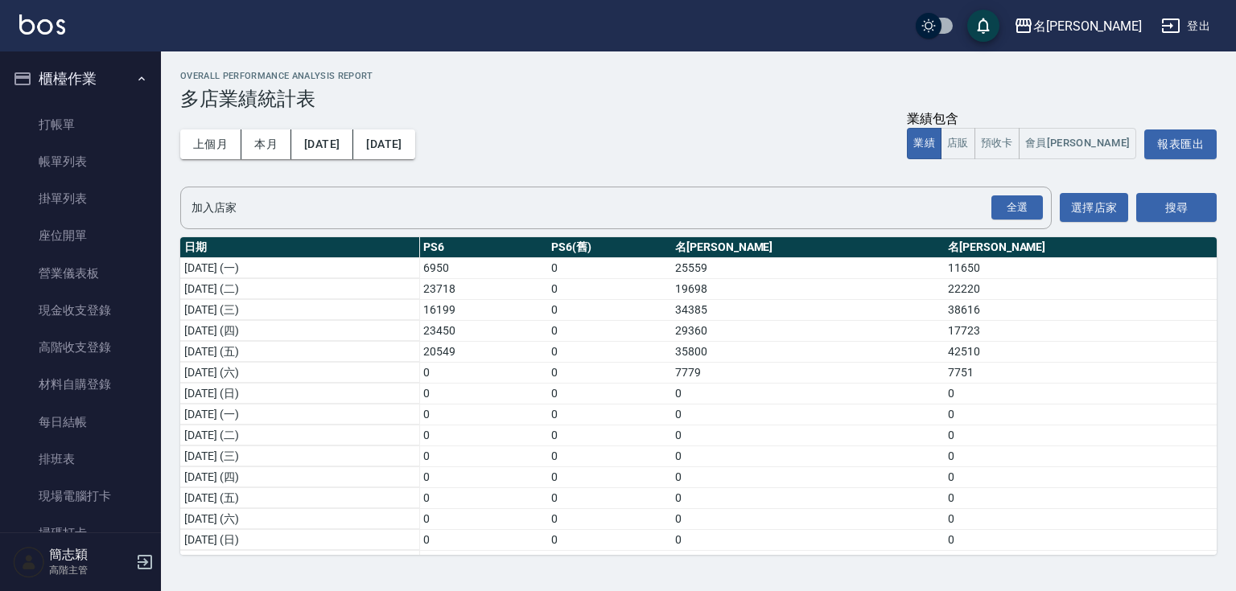
click at [124, 110] on link "打帳單" at bounding box center [80, 124] width 148 height 37
